Goal: Information Seeking & Learning: Learn about a topic

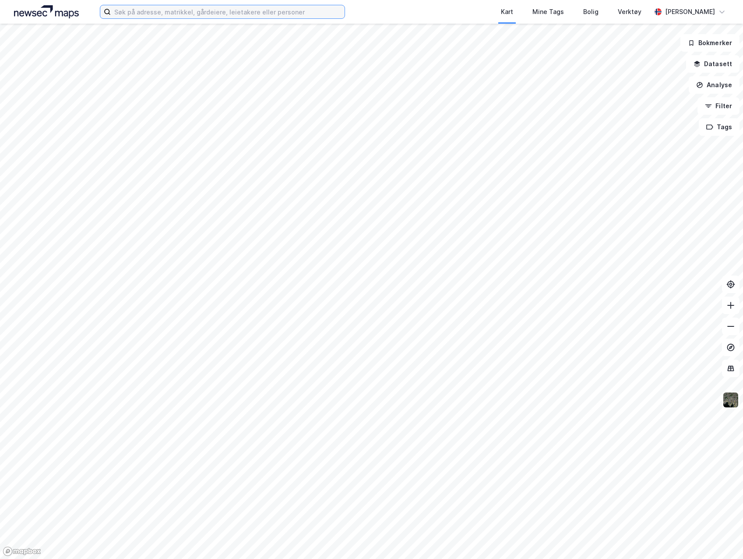
drag, startPoint x: 151, startPoint y: 8, endPoint x: 151, endPoint y: 13, distance: 4.8
click at [151, 10] on input at bounding box center [228, 11] width 234 height 13
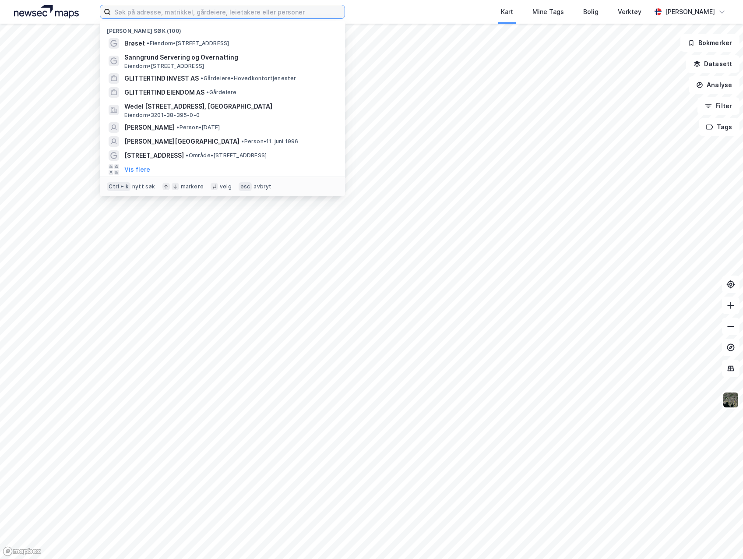
click at [199, 17] on input at bounding box center [228, 11] width 234 height 13
paste input "207 bnr. 18 og 19"
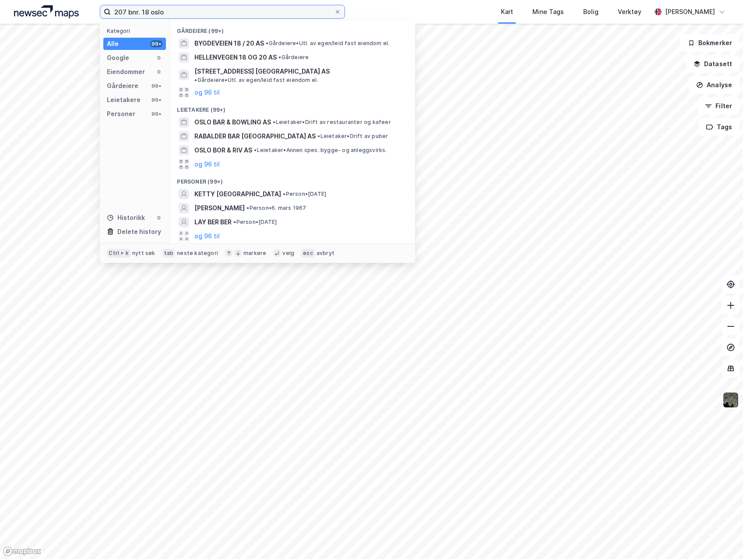
click at [115, 14] on input "207 bnr. 18 oslo" at bounding box center [222, 11] width 223 height 13
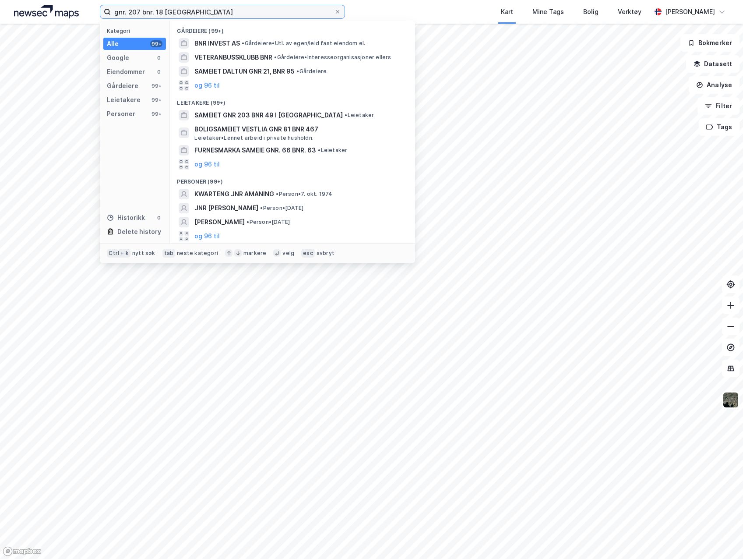
drag, startPoint x: 212, startPoint y: 7, endPoint x: -17, endPoint y: 14, distance: 229.1
click at [0, 14] on html "gnr. 207 bnr. 18 oslo Kategori Alle 99+ Google 0 Eiendommer 0 Gårdeiere 99+ Lei…" at bounding box center [371, 279] width 743 height 559
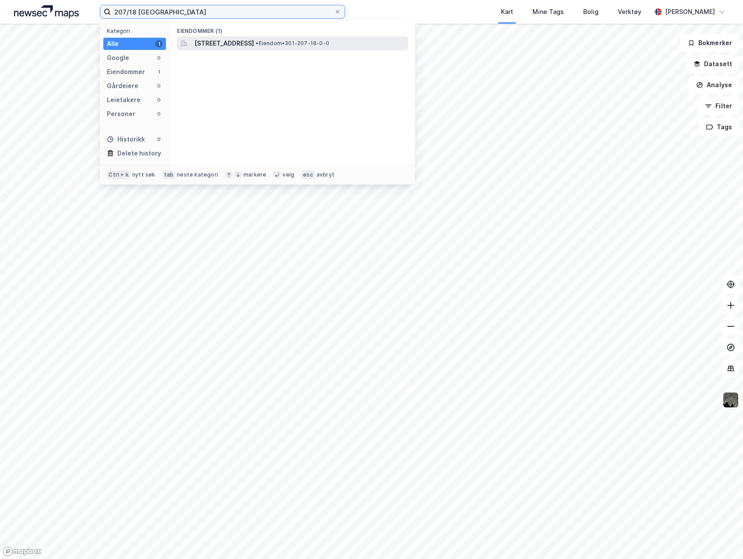
type input "207/18 [GEOGRAPHIC_DATA]"
click at [254, 46] on span "[STREET_ADDRESS]" at bounding box center [224, 43] width 60 height 11
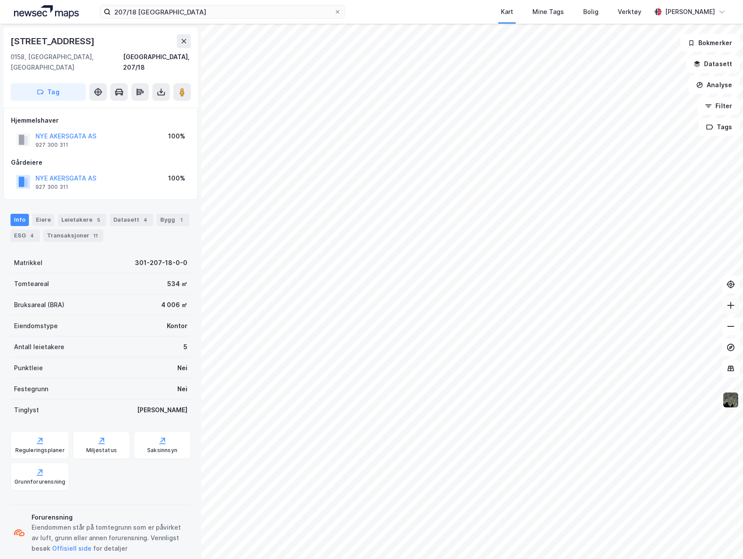
click at [730, 305] on icon at bounding box center [730, 305] width 9 height 9
